Goal: Browse casually

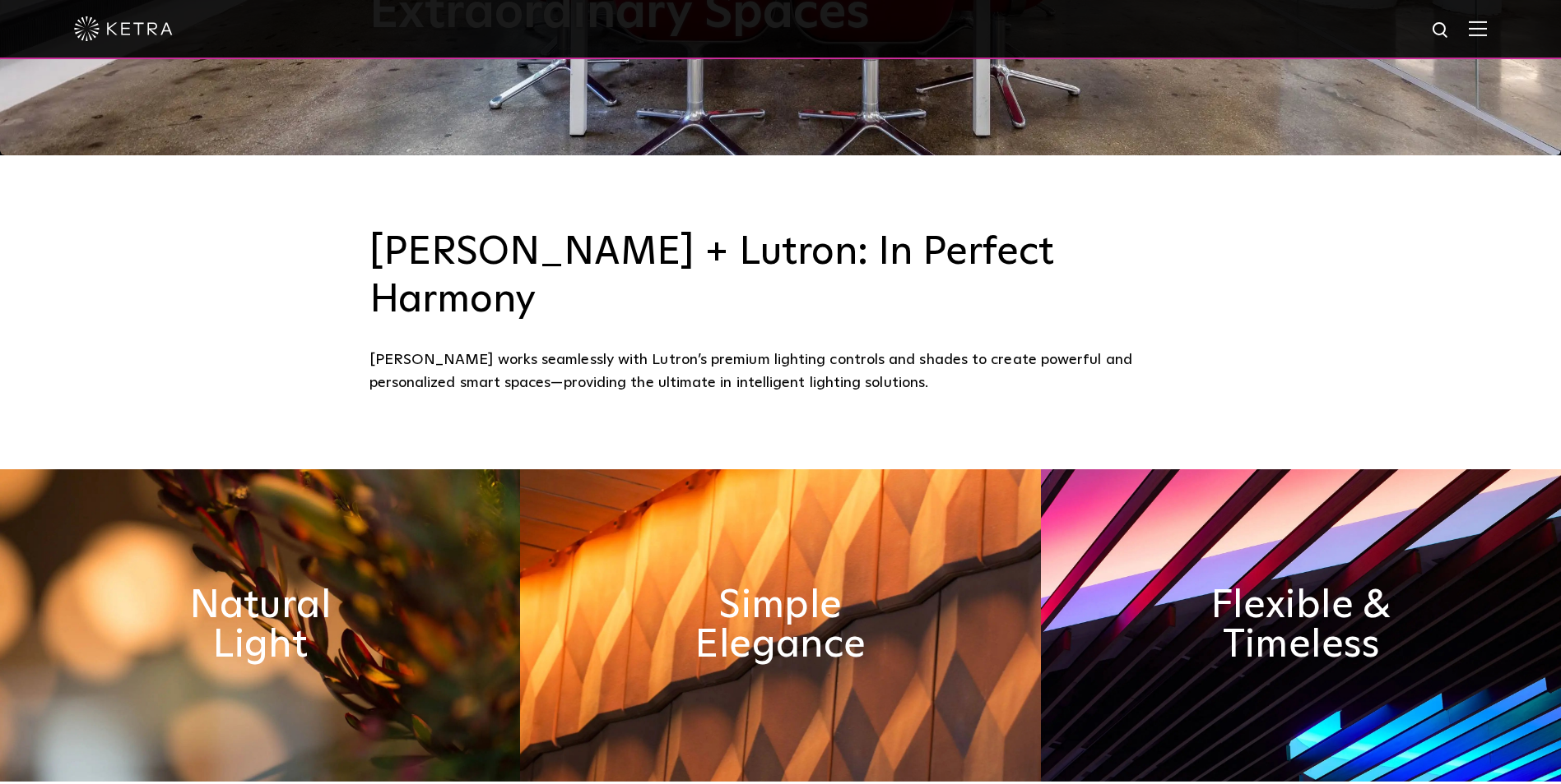
scroll to position [658, 0]
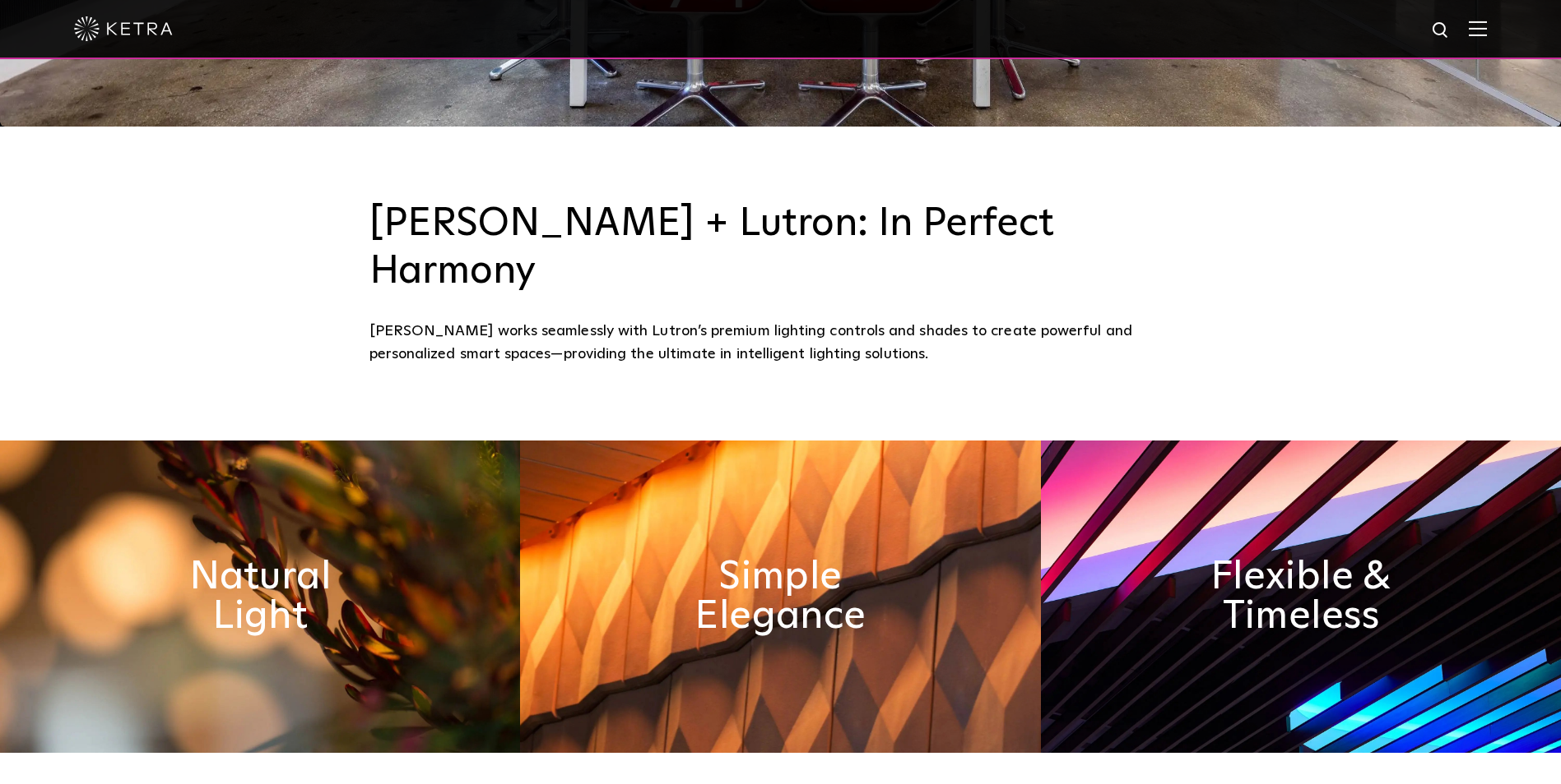
click at [894, 475] on img at bounding box center [780, 596] width 520 height 313
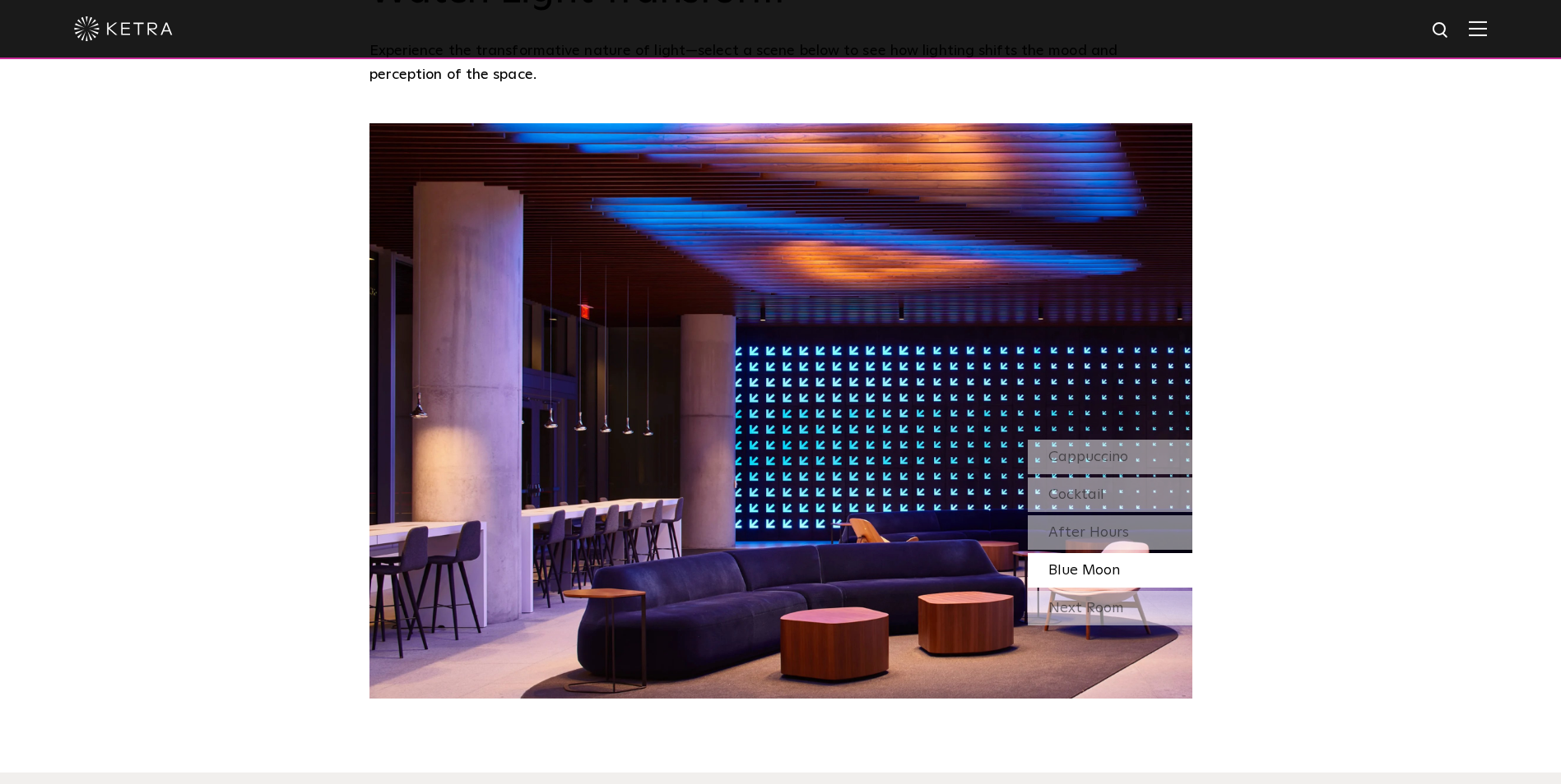
scroll to position [1480, 0]
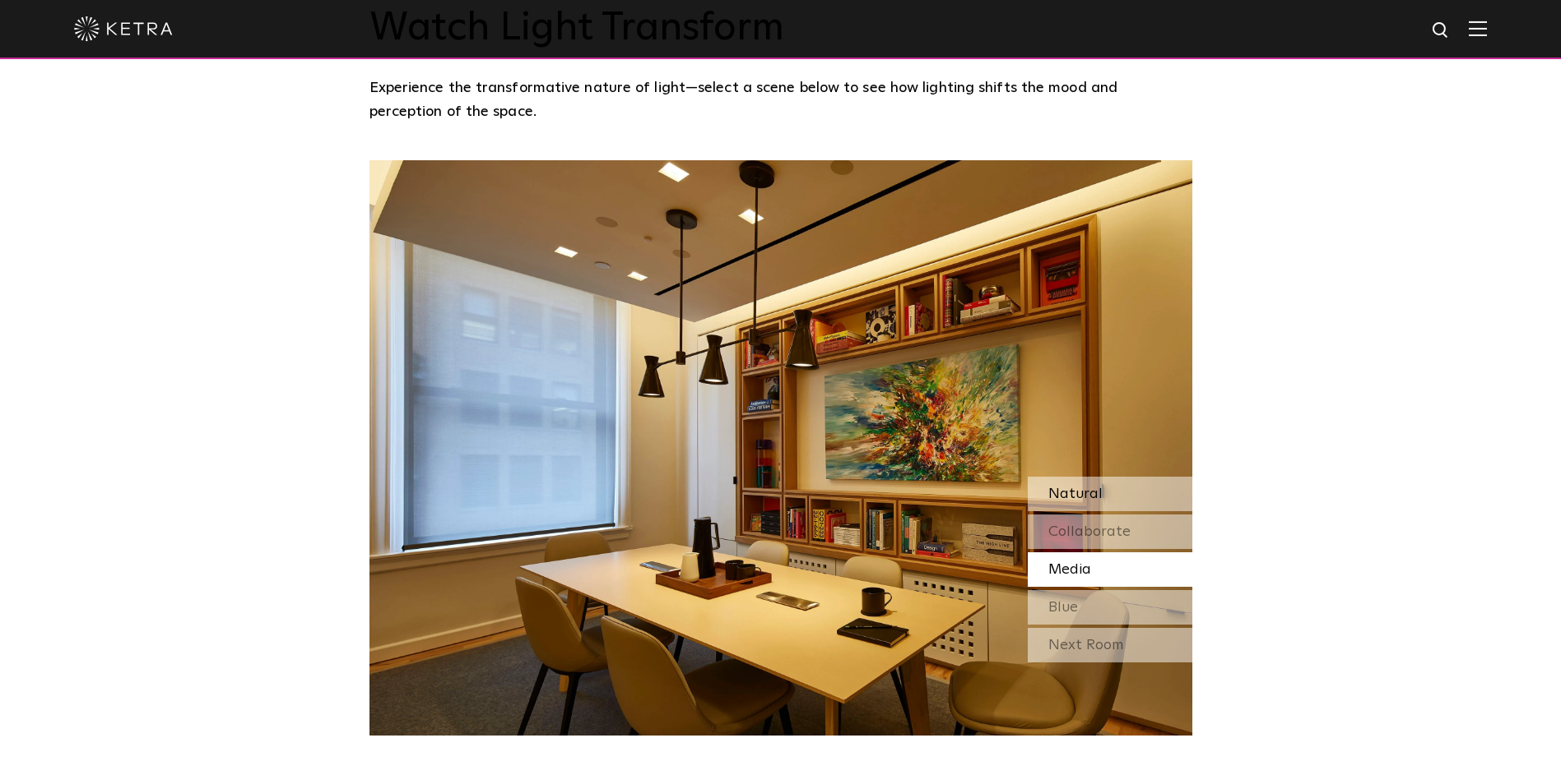
click at [1080, 477] on div "Natural" at bounding box center [1110, 495] width 165 height 35
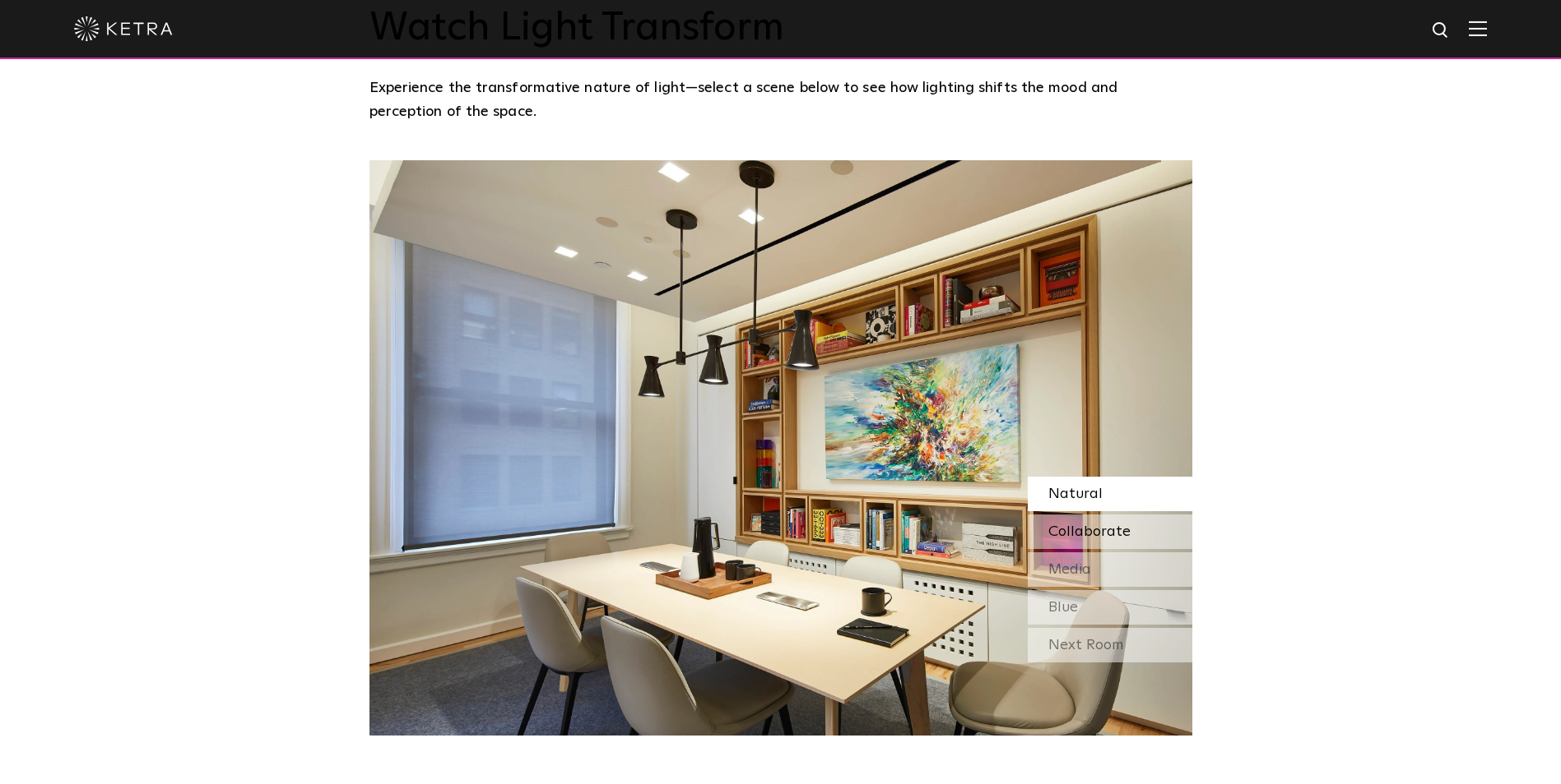
click at [1069, 525] on span "Collaborate" at bounding box center [1088, 531] width 82 height 15
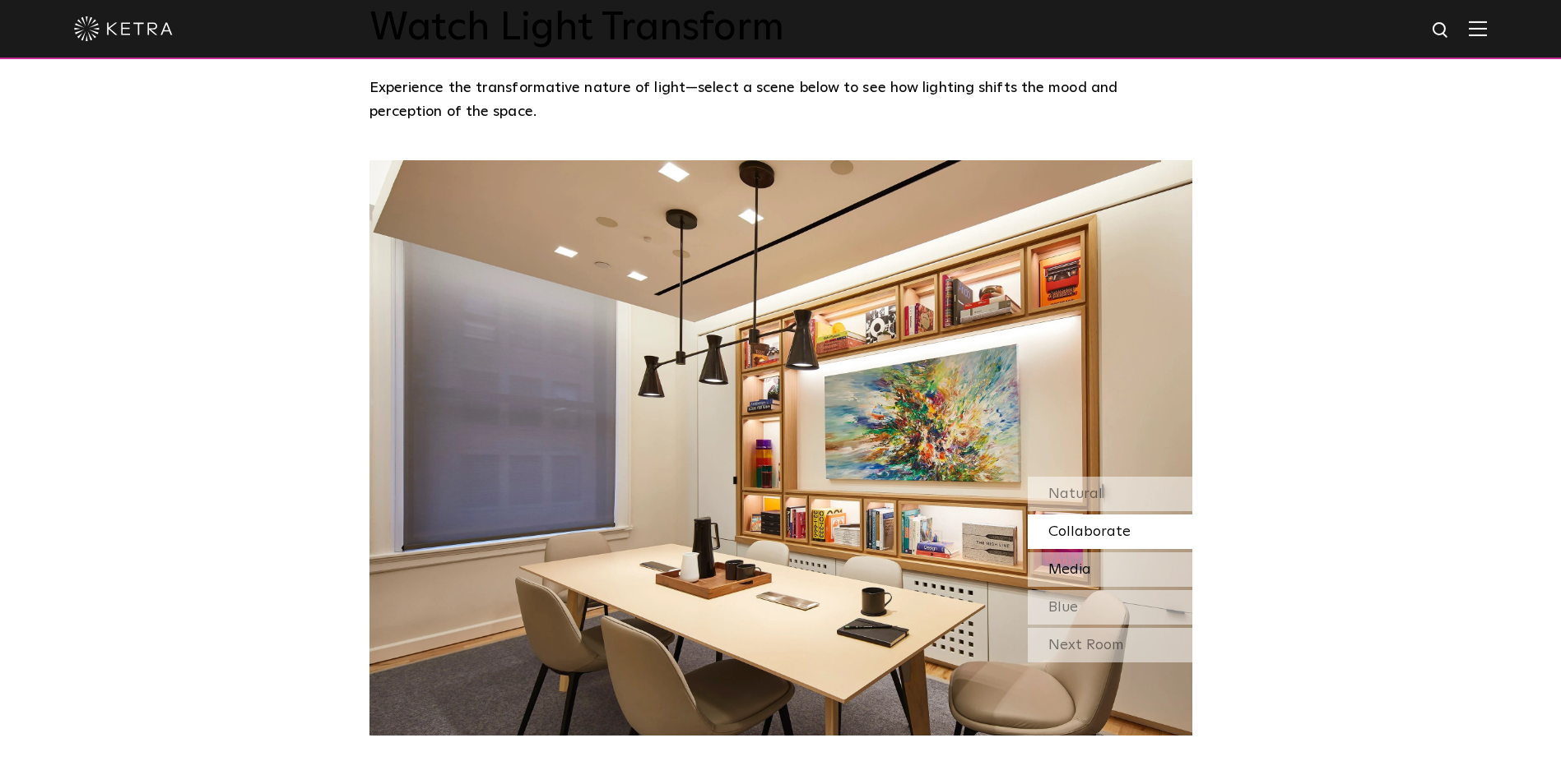
click at [1072, 562] on span "Media" at bounding box center [1069, 569] width 43 height 15
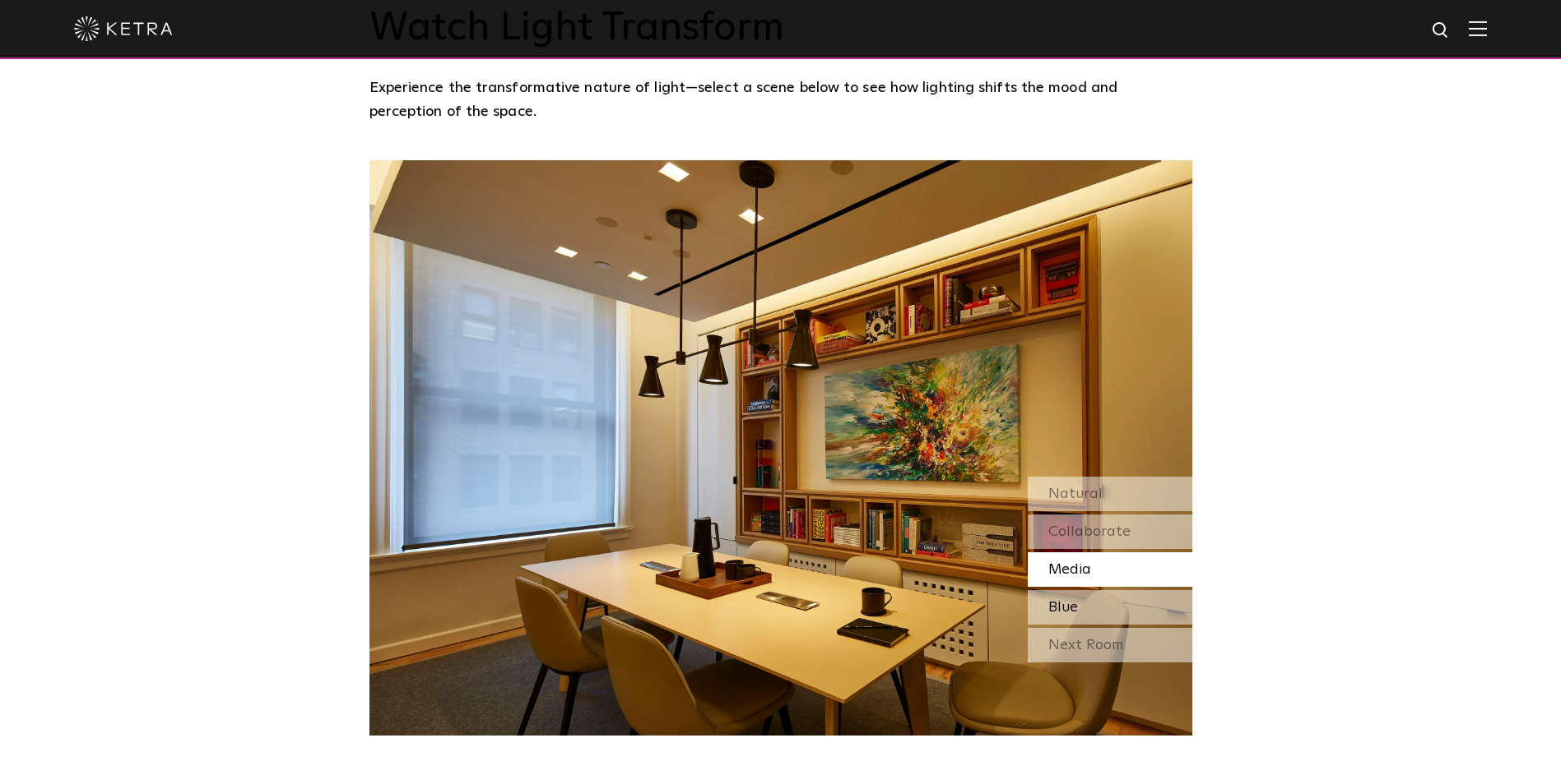
click at [1090, 590] on div "Blue" at bounding box center [1110, 608] width 165 height 35
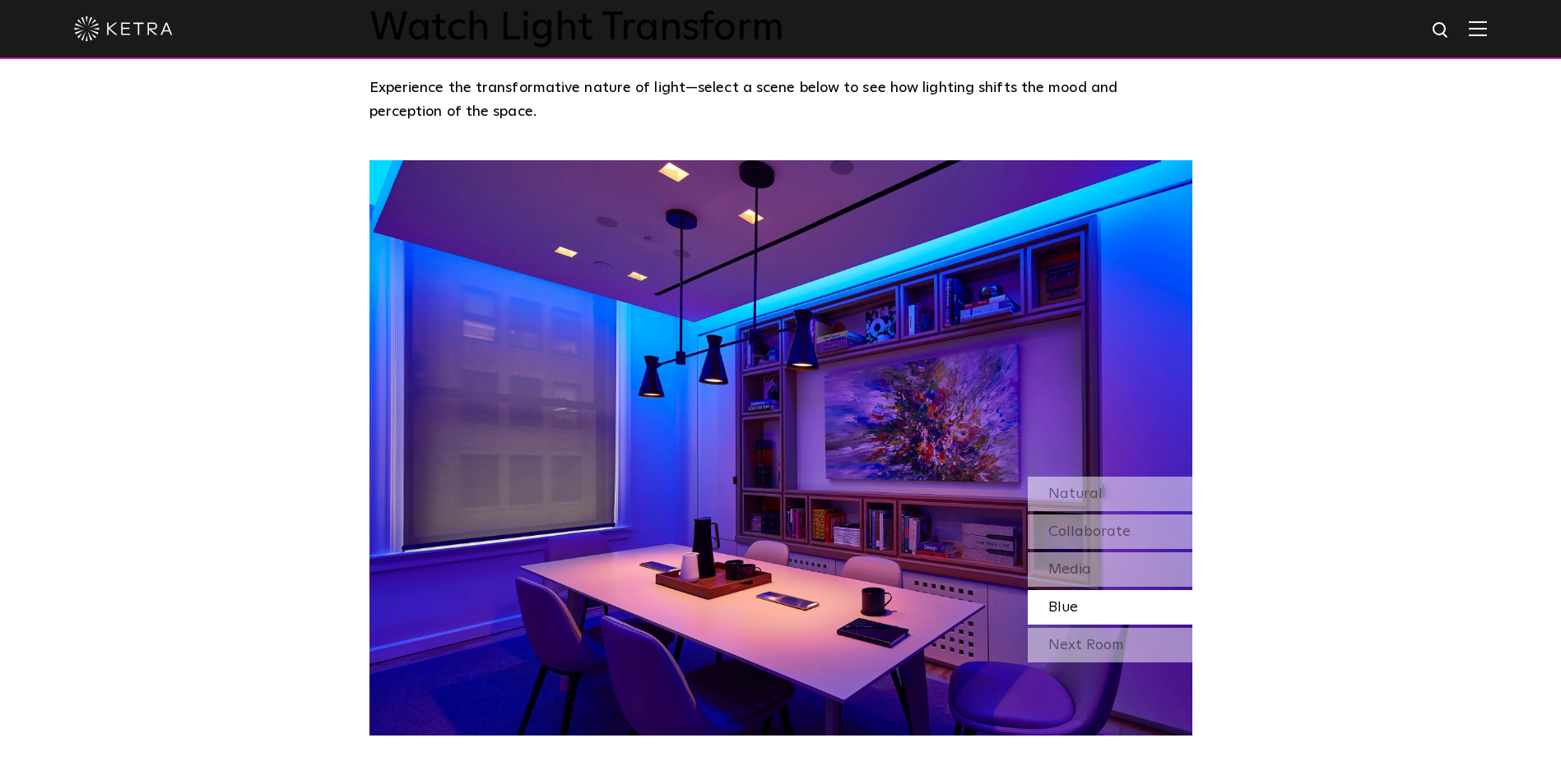
click at [1087, 590] on div "Blue" at bounding box center [1110, 608] width 165 height 35
click at [1059, 628] on div "Next Room" at bounding box center [1110, 646] width 165 height 35
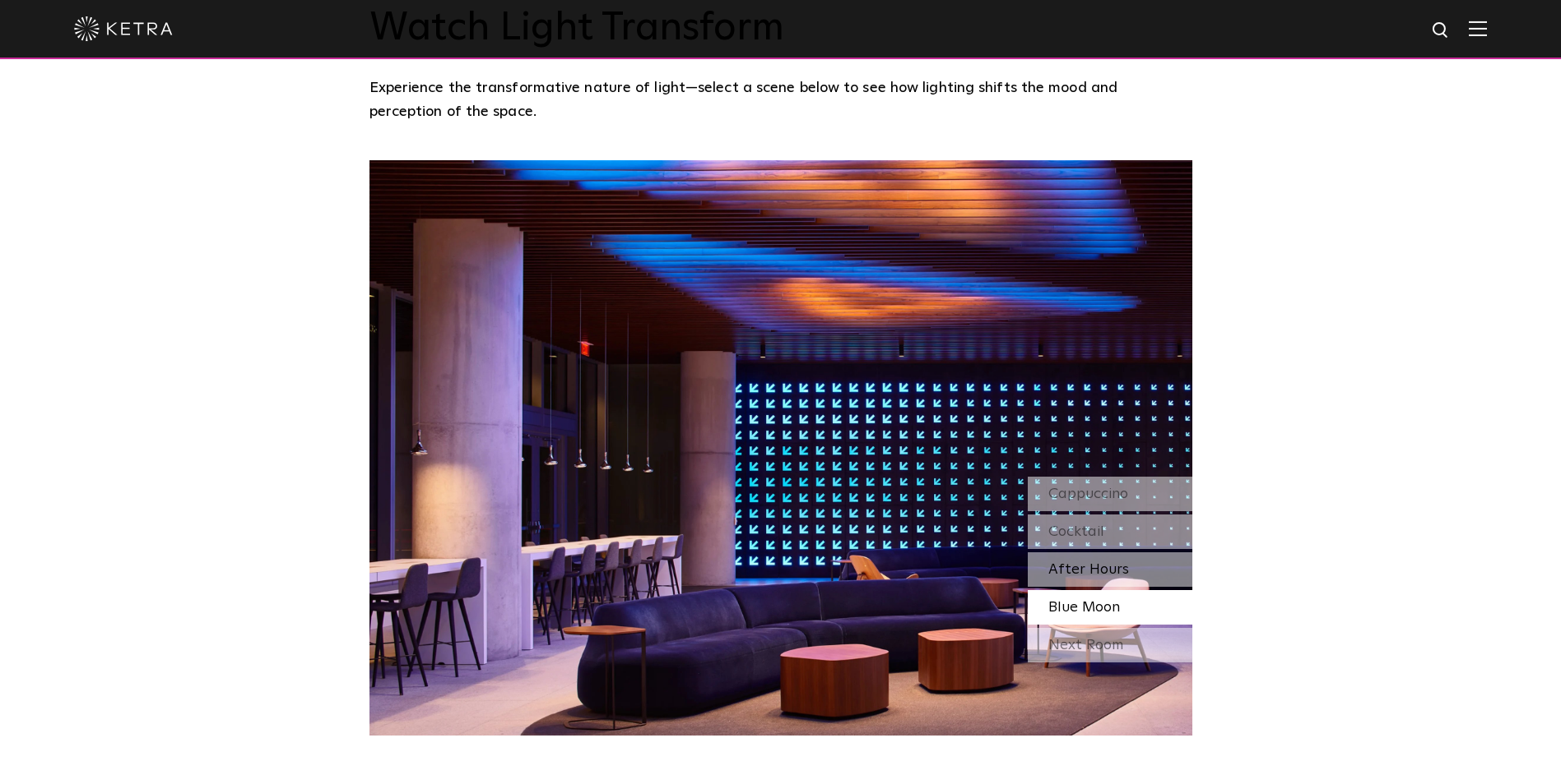
click at [1078, 562] on span "After Hours" at bounding box center [1087, 569] width 80 height 15
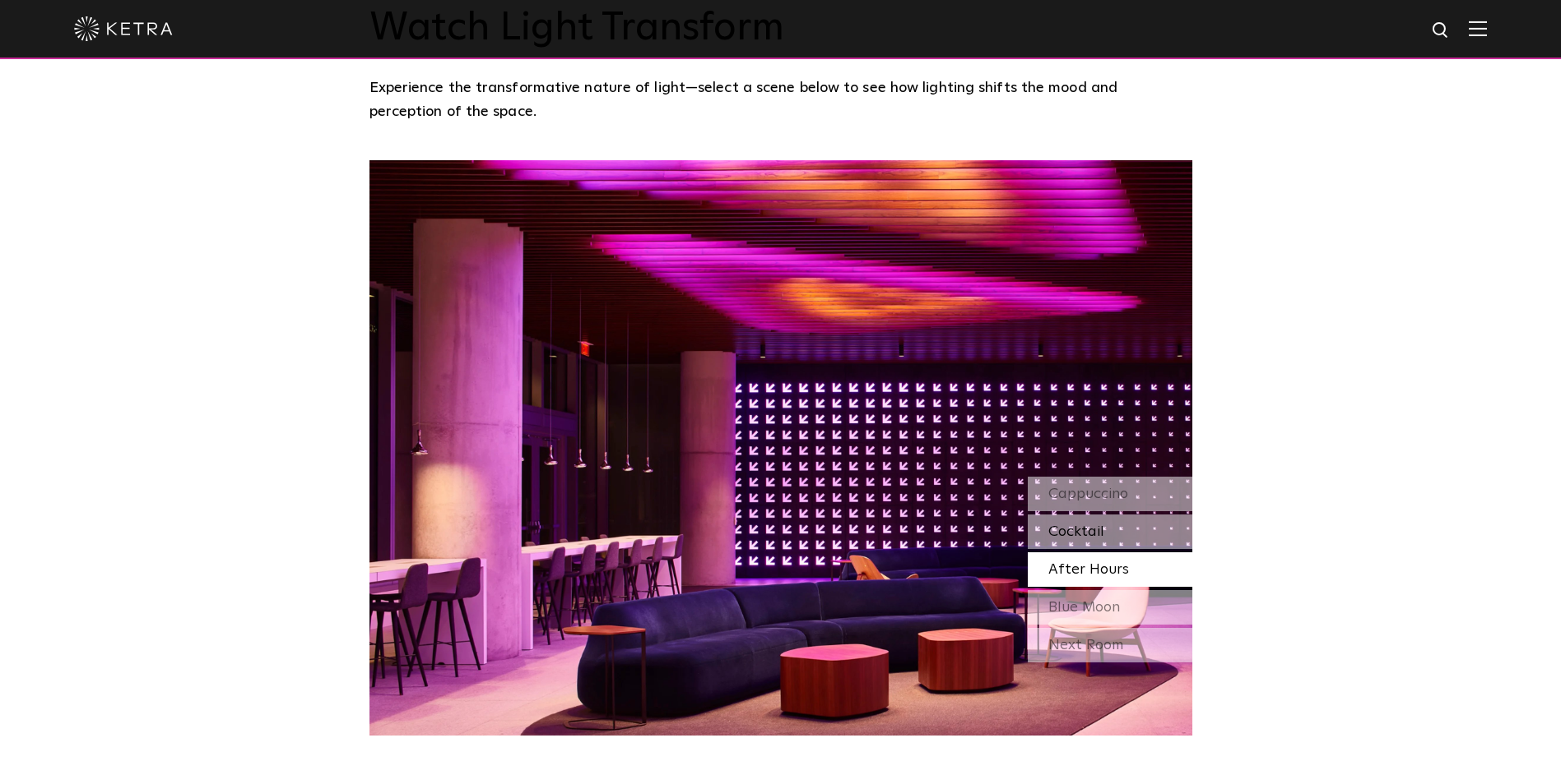
click at [1100, 525] on span "Cocktail" at bounding box center [1076, 531] width 56 height 15
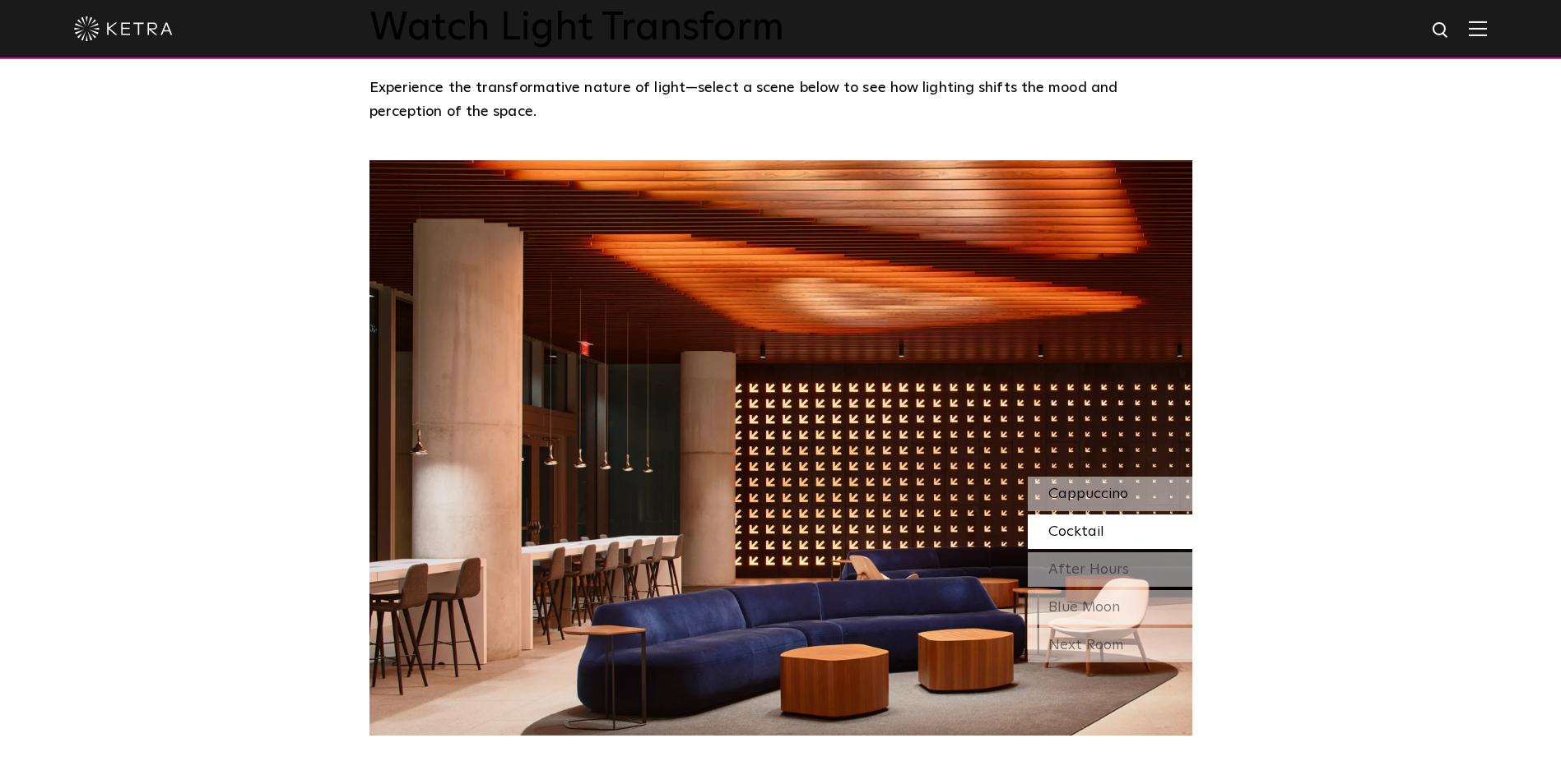
click at [1094, 487] on span "Cappuccino" at bounding box center [1087, 494] width 79 height 15
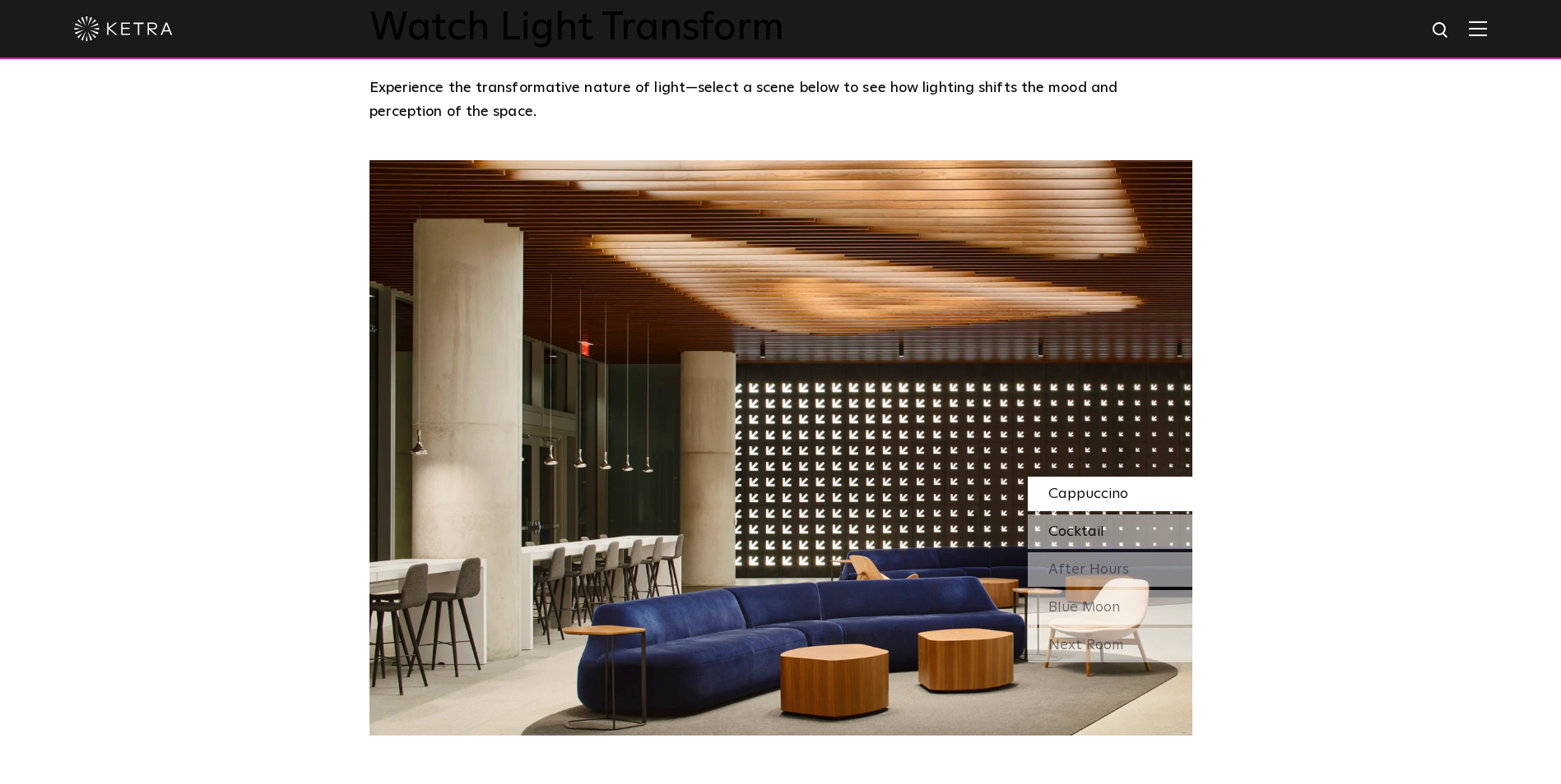
click at [1100, 525] on span "Cocktail" at bounding box center [1076, 531] width 56 height 15
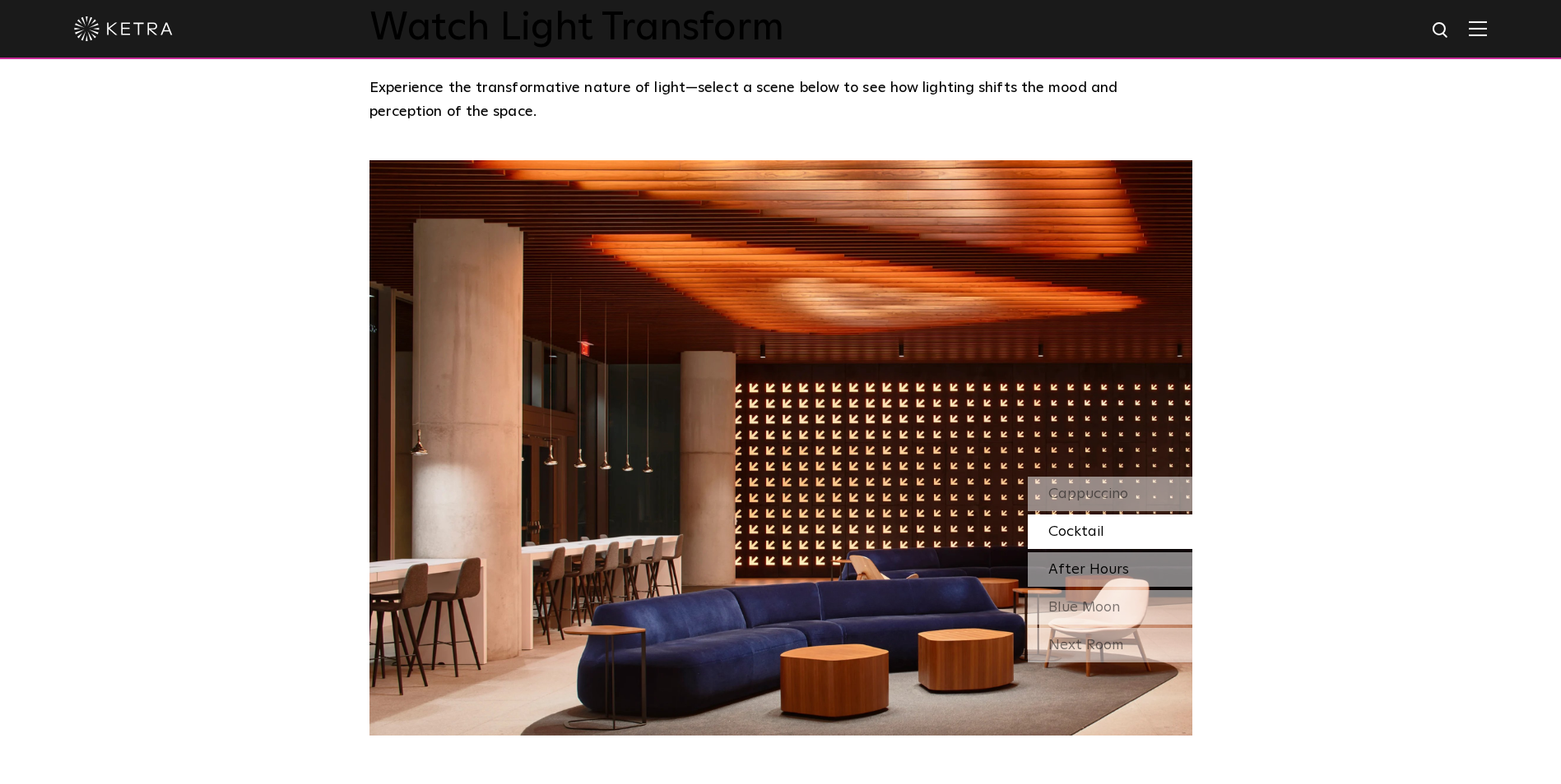
click at [1098, 562] on span "After Hours" at bounding box center [1087, 569] width 80 height 15
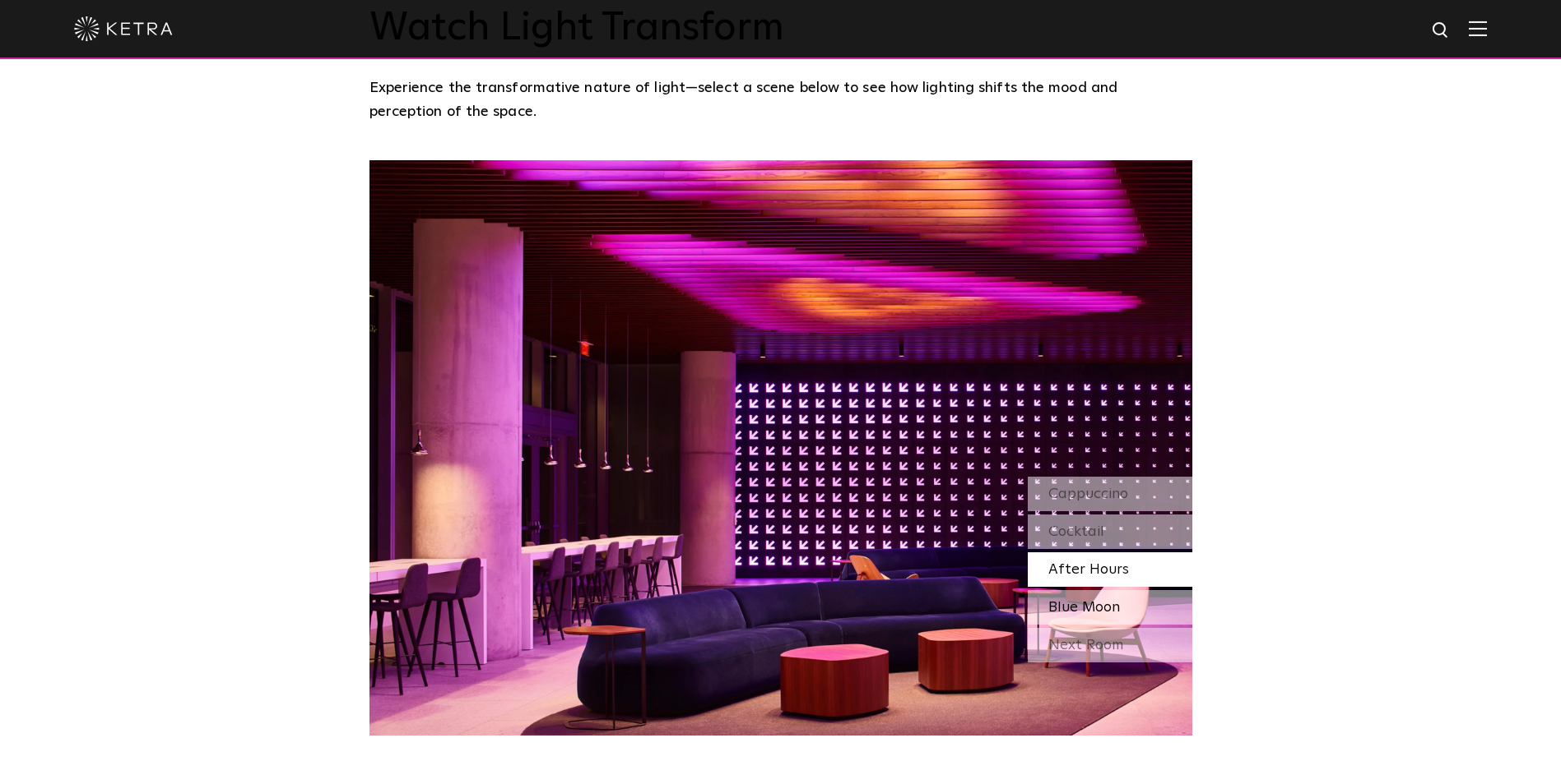
click at [1093, 600] on span "Blue Moon" at bounding box center [1084, 607] width 72 height 15
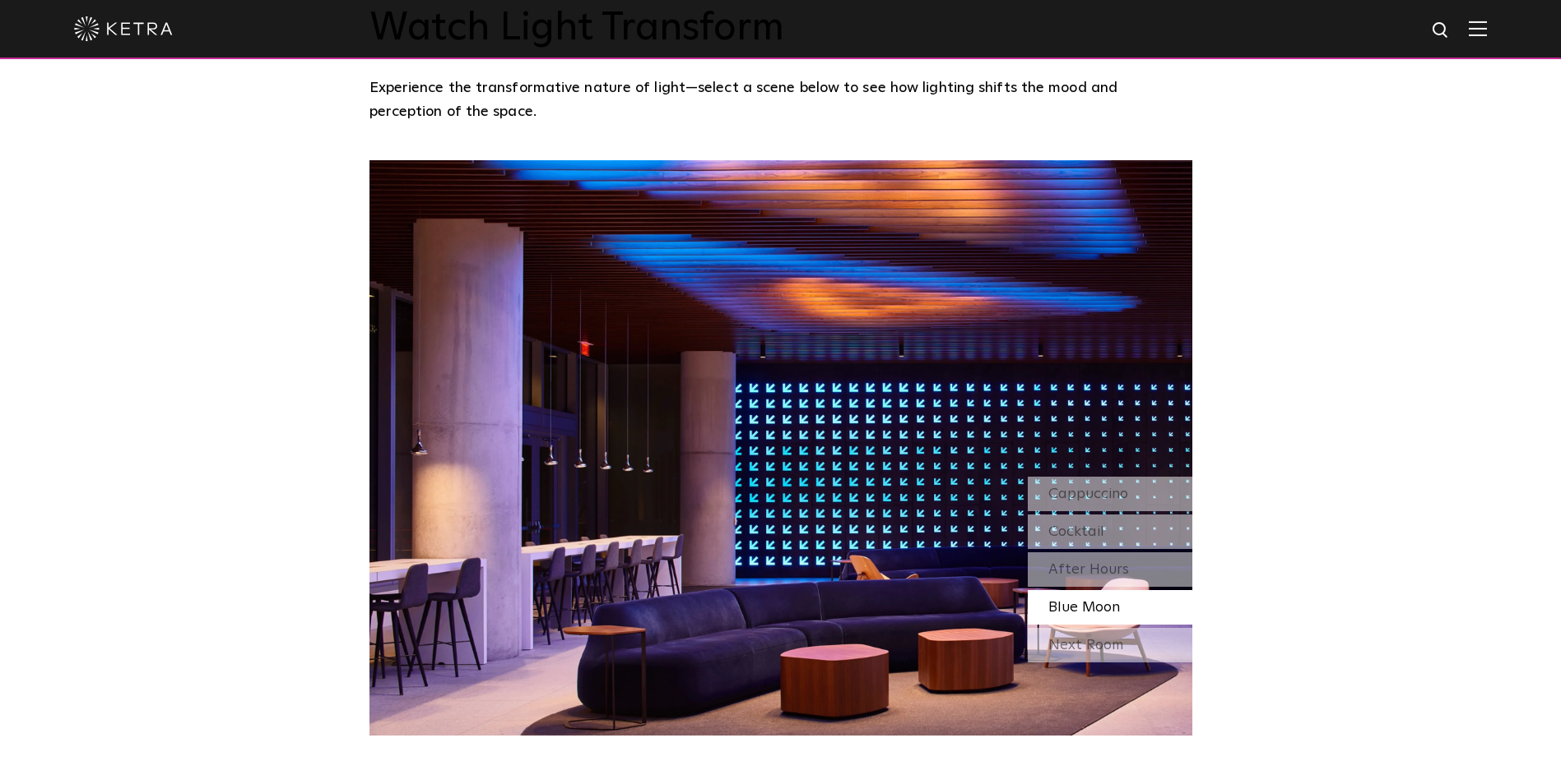
click at [1245, 407] on div "Watch Light Transform Experience the transformative nature of light—select a sc…" at bounding box center [780, 334] width 1561 height 805
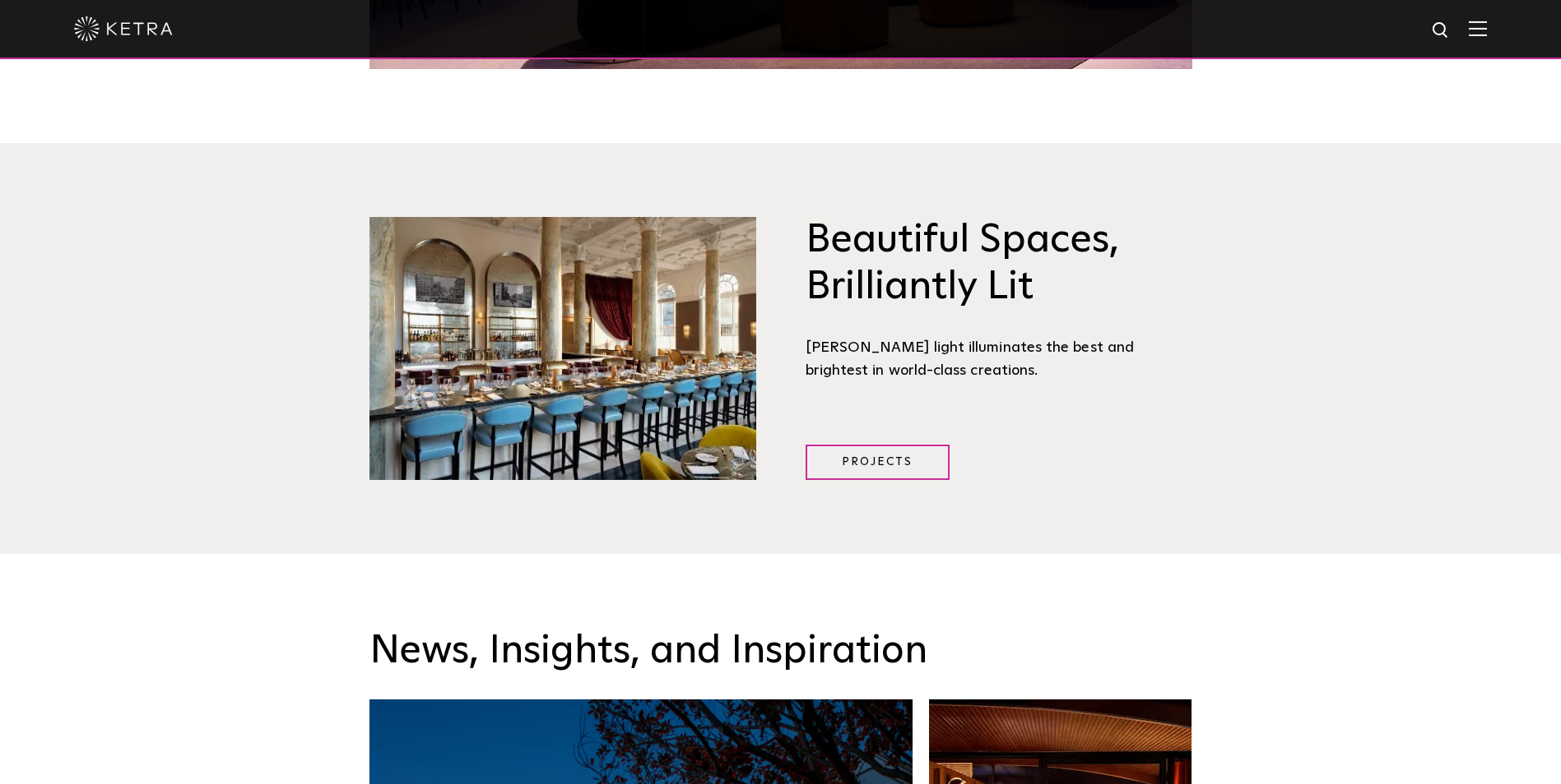
scroll to position [2143, 0]
